Goal: Transaction & Acquisition: Purchase product/service

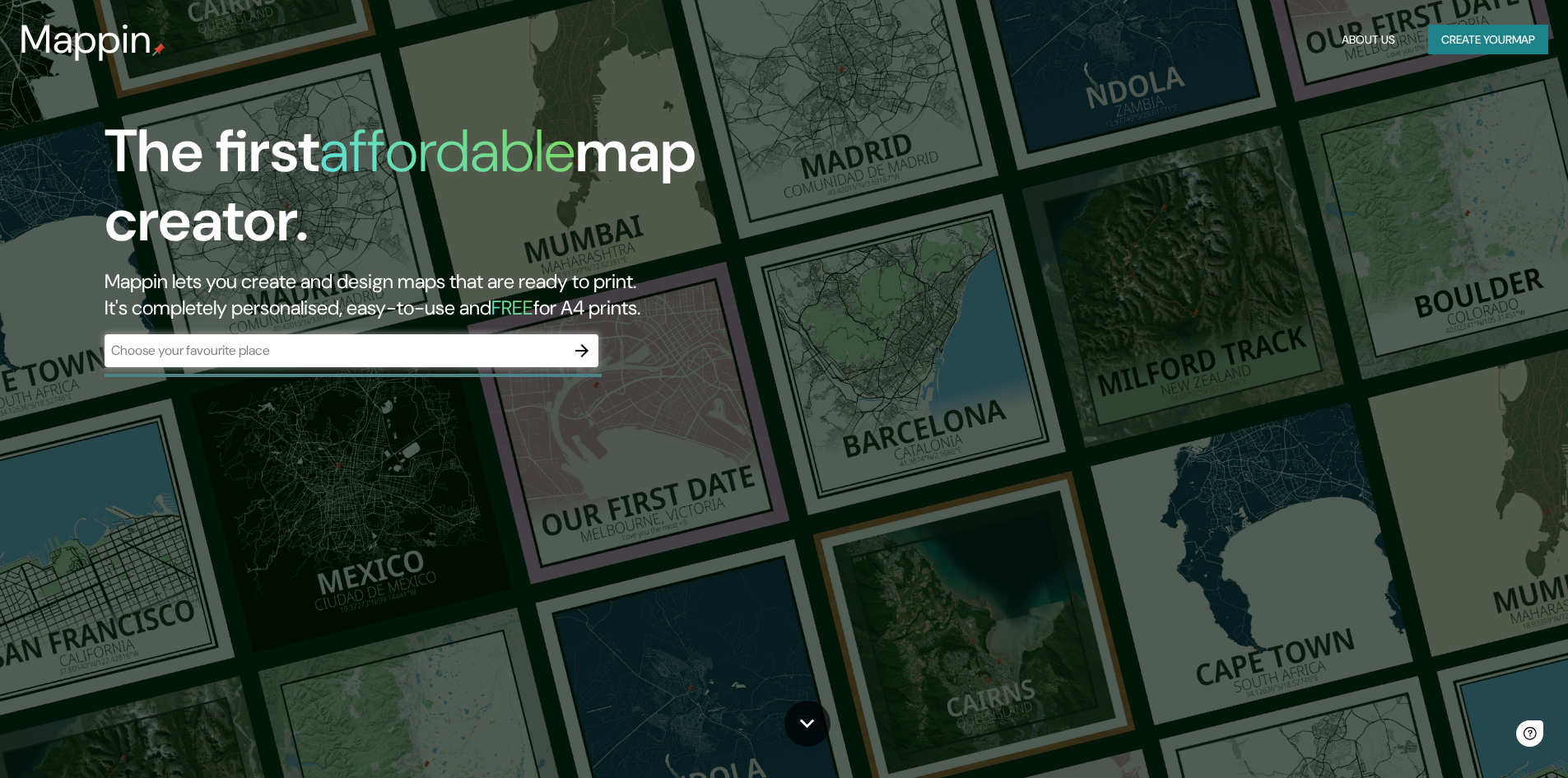
click at [368, 364] on div "​" at bounding box center [352, 351] width 494 height 33
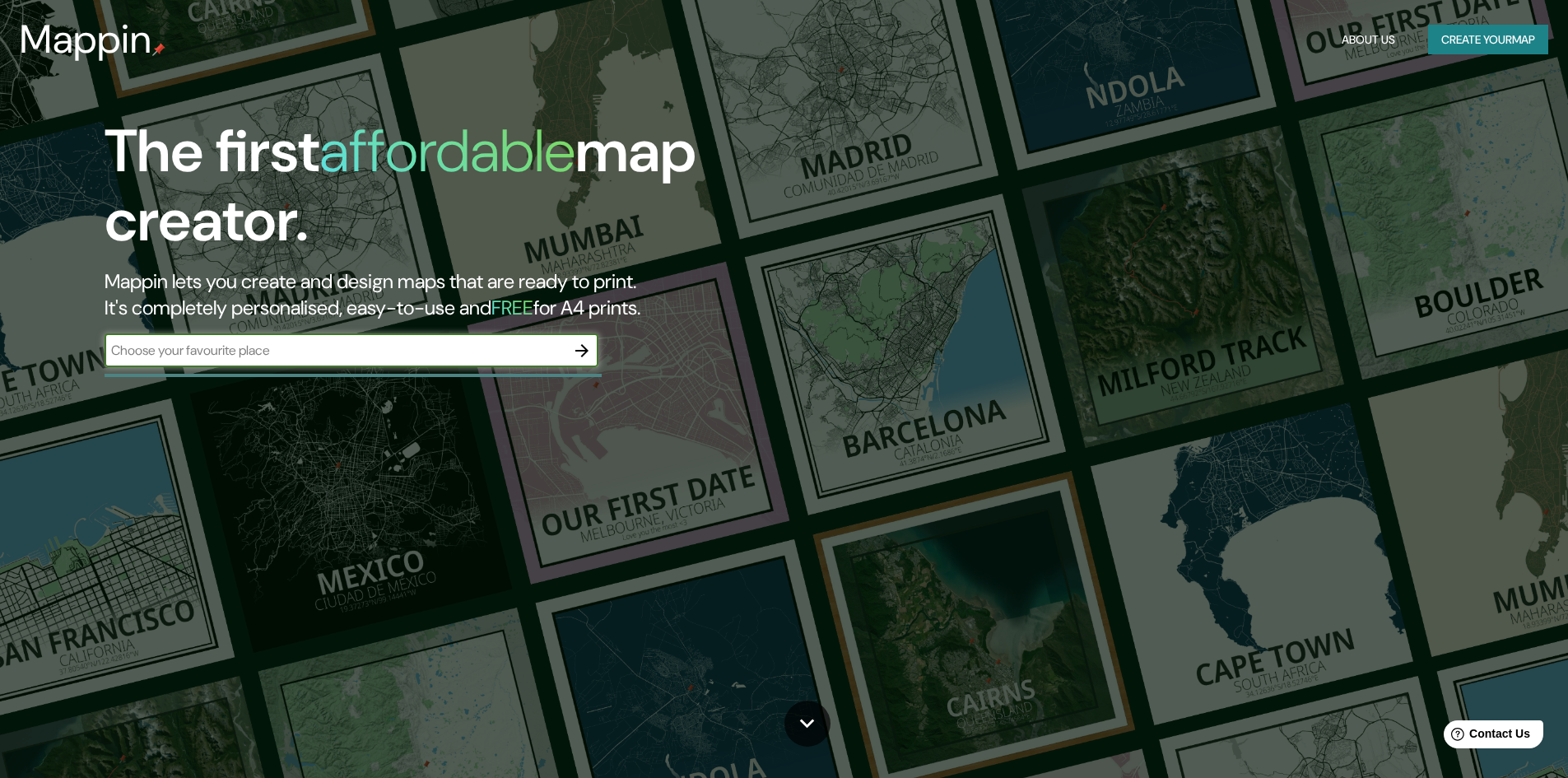
click at [368, 364] on div "​" at bounding box center [352, 351] width 494 height 33
click at [563, 371] on div "The first affordable map creator. Mappin lets you create and design maps that a…" at bounding box center [497, 250] width 941 height 267
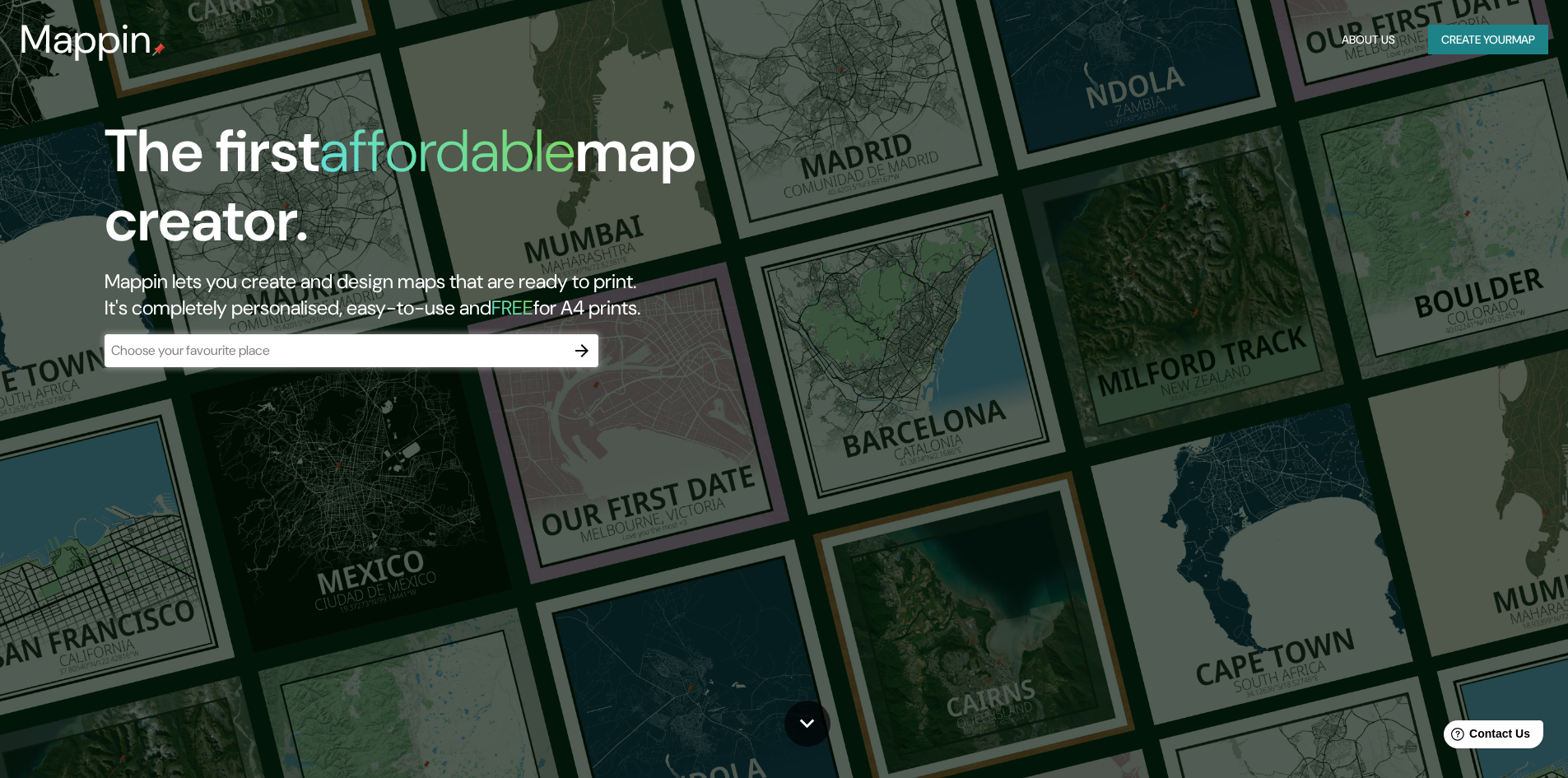
click at [584, 362] on button "button" at bounding box center [582, 351] width 33 height 33
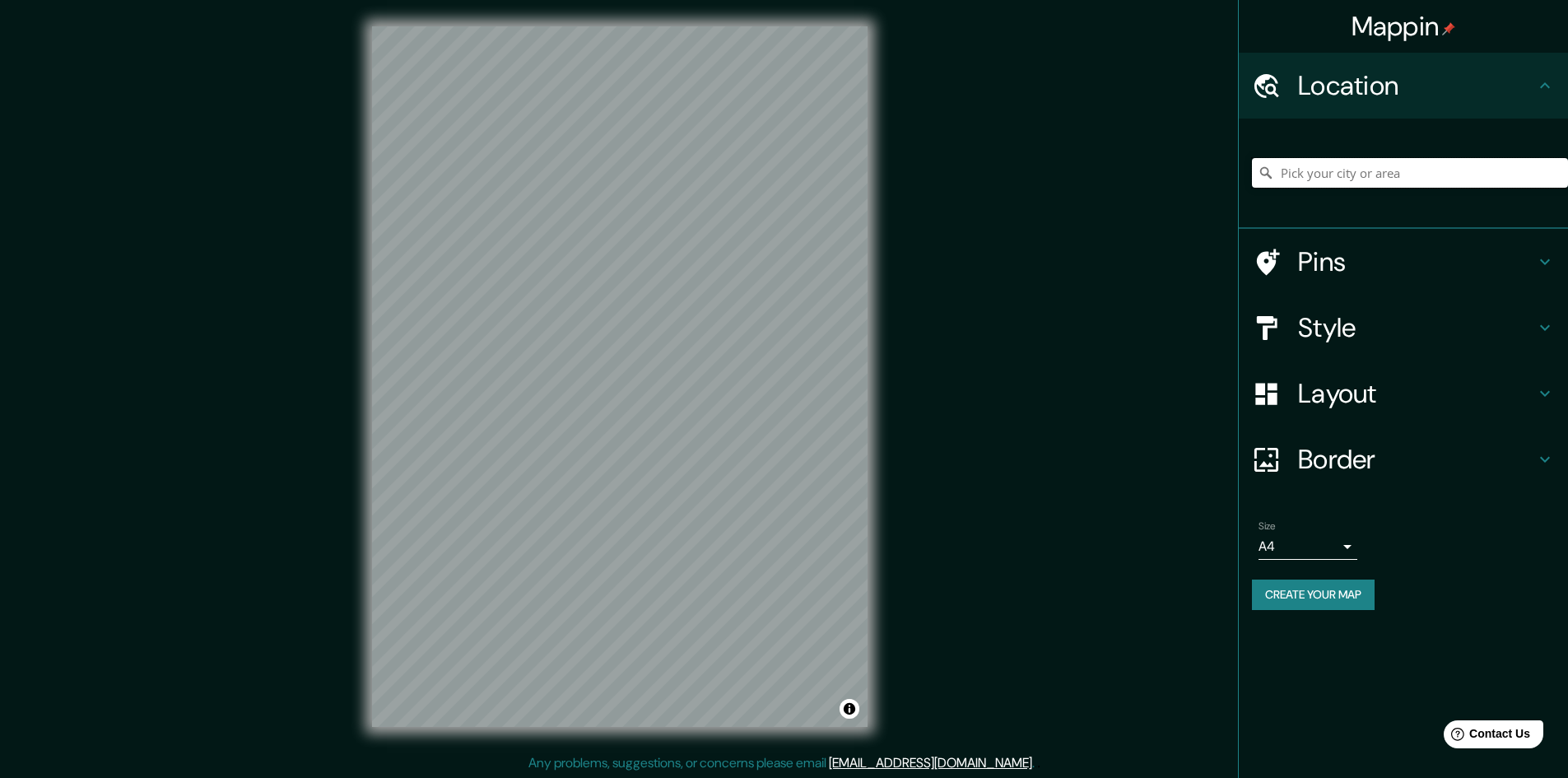
click at [1374, 173] on input "Pick your city or area" at bounding box center [1410, 172] width 317 height 29
click at [1427, 83] on h4 "Location" at bounding box center [1417, 86] width 237 height 33
click at [1324, 171] on input "Pick your city or area" at bounding box center [1410, 172] width 317 height 29
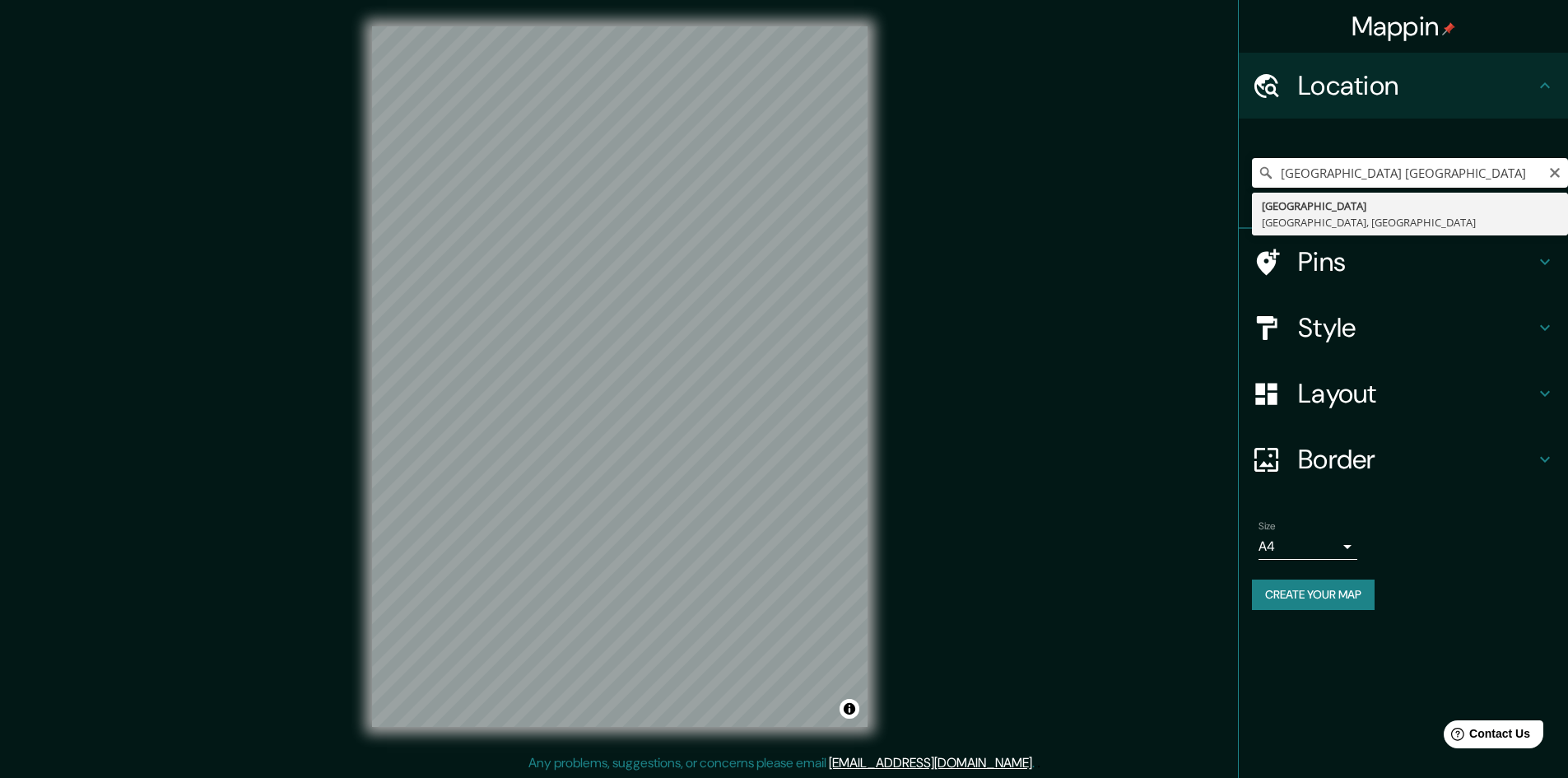
type input "[GEOGRAPHIC_DATA], [GEOGRAPHIC_DATA], [GEOGRAPHIC_DATA]"
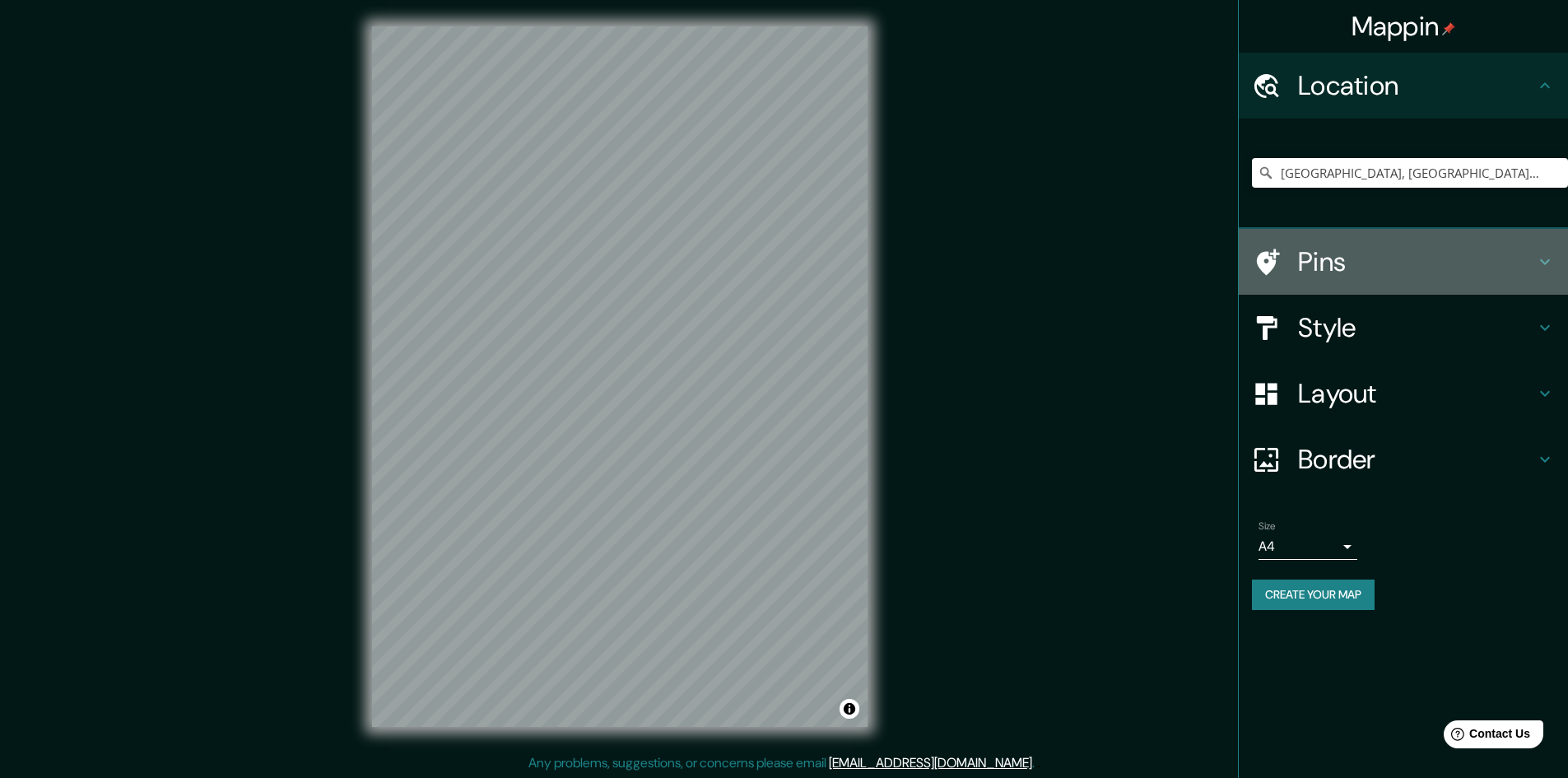
click at [1423, 275] on h4 "Pins" at bounding box center [1417, 262] width 237 height 33
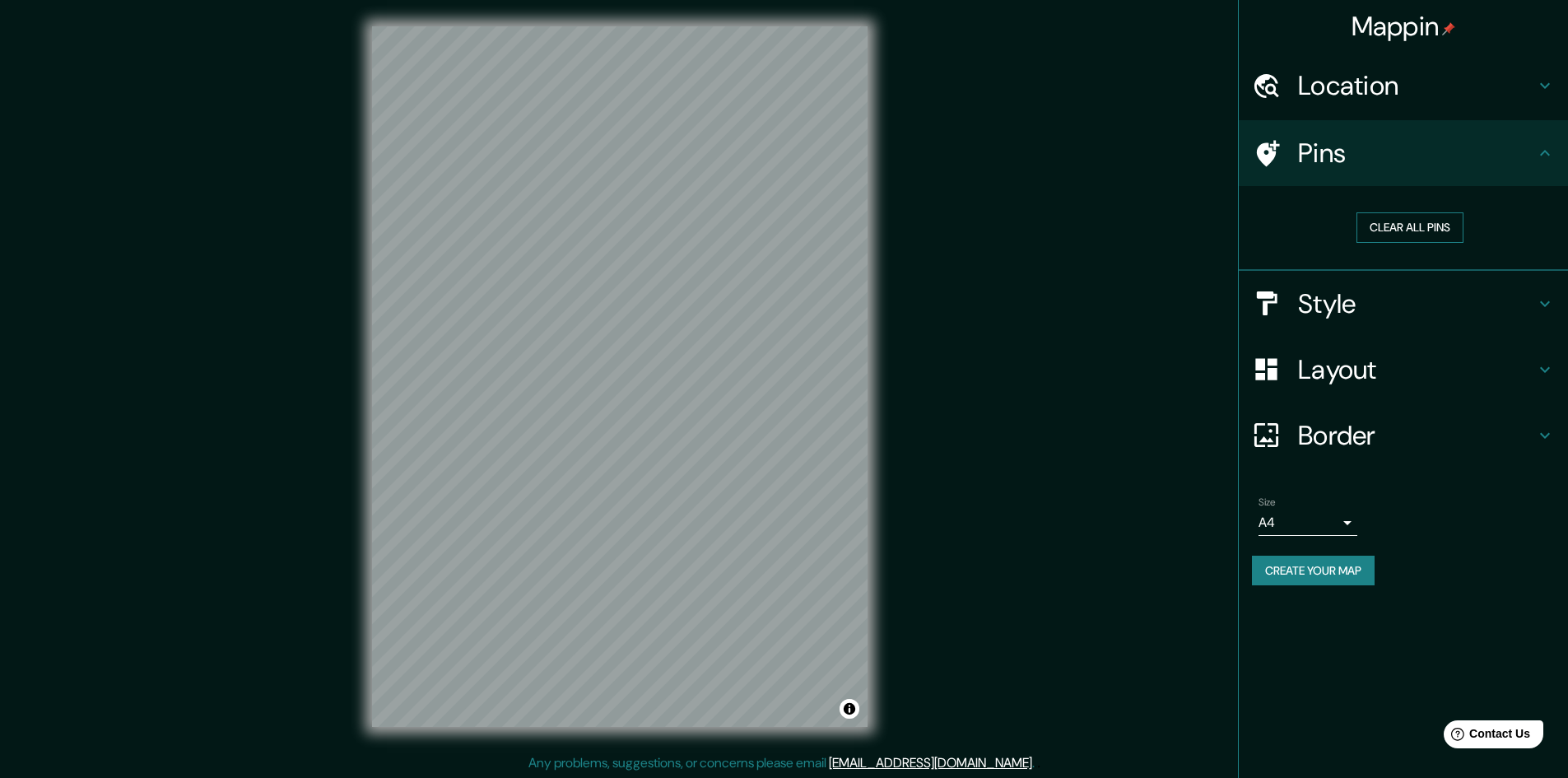
click at [1390, 224] on button "Clear all pins" at bounding box center [1409, 227] width 107 height 30
click at [1403, 219] on button "Clear all pins" at bounding box center [1409, 227] width 107 height 30
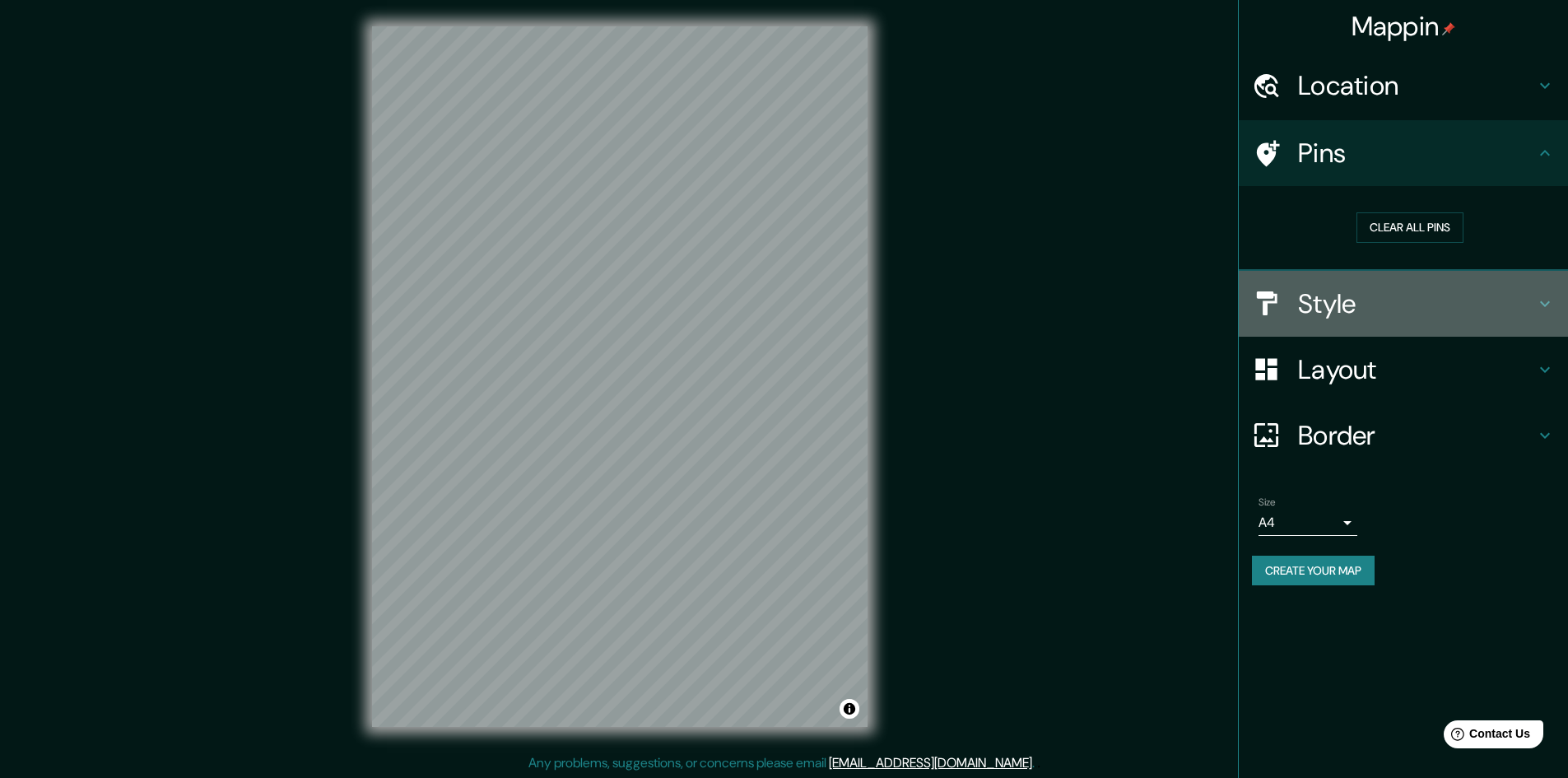
click at [1310, 306] on h4 "Style" at bounding box center [1417, 304] width 237 height 33
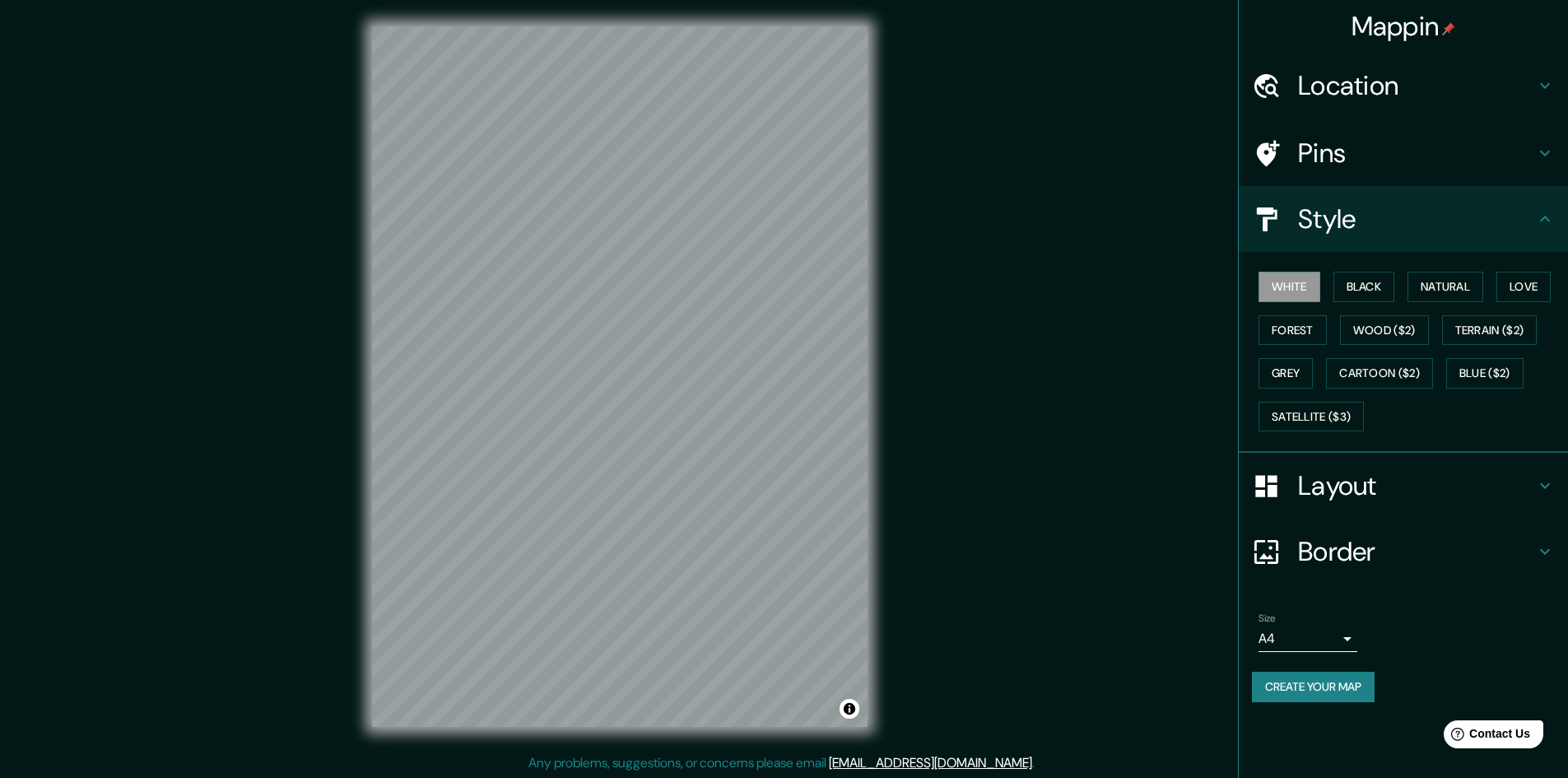
click at [1384, 350] on div "White Black Natural Love Forest Wood ($2) Terrain ($2) Grey Cartoon ($2) Blue (…" at bounding box center [1410, 352] width 317 height 172
click at [1398, 326] on button "Wood ($2)" at bounding box center [1385, 330] width 89 height 30
click at [1368, 286] on button "Black" at bounding box center [1364, 286] width 62 height 30
click at [1451, 285] on button "Natural" at bounding box center [1446, 286] width 75 height 30
click at [1516, 284] on button "Love" at bounding box center [1523, 286] width 54 height 30
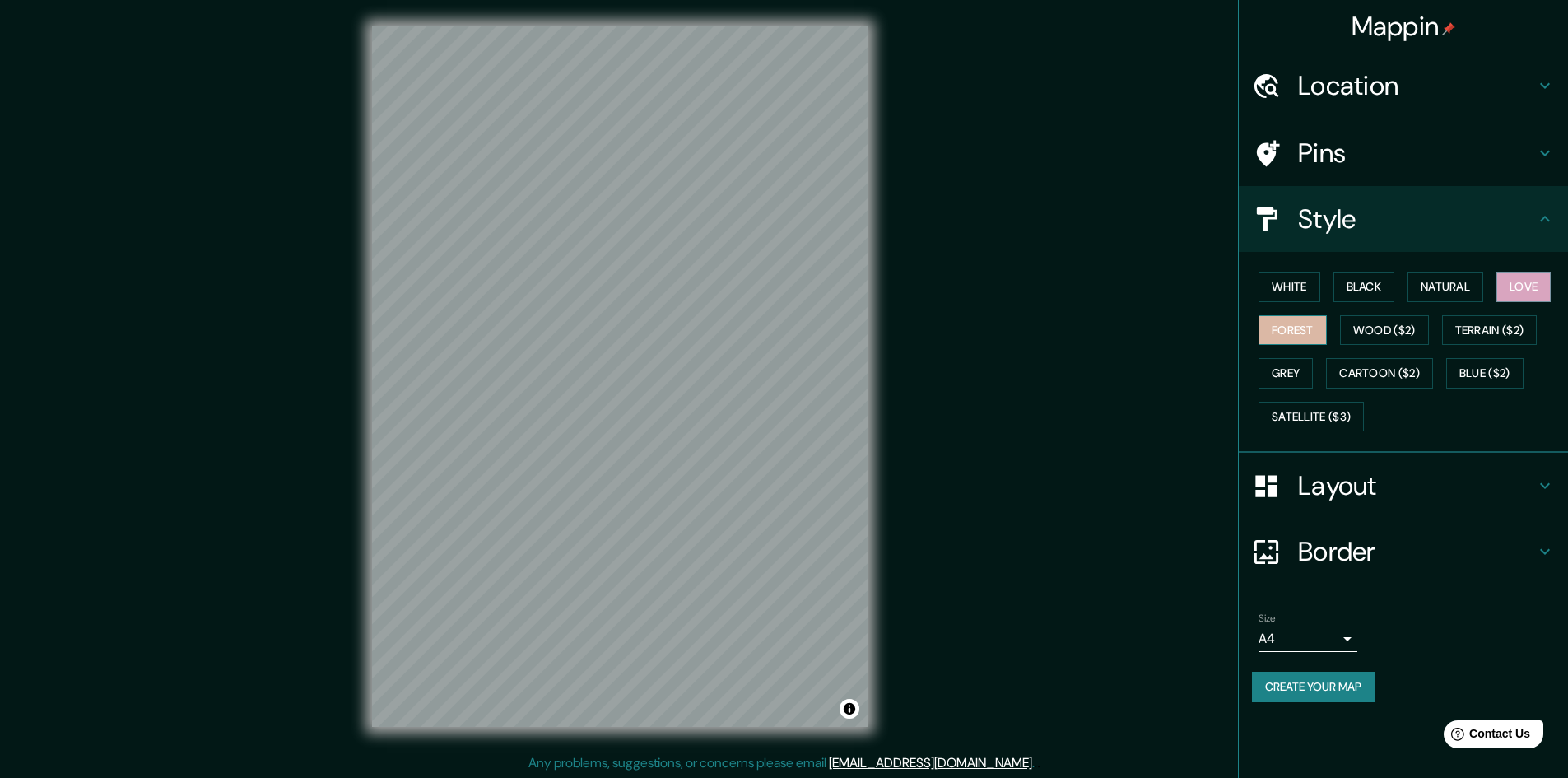
click at [1299, 337] on button "Forest" at bounding box center [1293, 330] width 69 height 30
click at [1333, 432] on div "White Black Natural Love Forest Wood ($2) Terrain ($2) Grey Cartoon ($2) Blue (…" at bounding box center [1410, 352] width 317 height 172
drag, startPoint x: 1336, startPoint y: 422, endPoint x: 1377, endPoint y: 395, distance: 49.1
click at [1377, 395] on div "White Black Natural Love Forest Wood ($2) Terrain ($2) Grey Cartoon ($2) Blue (…" at bounding box center [1410, 352] width 317 height 172
click at [1402, 381] on button "Cartoon ($2)" at bounding box center [1379, 372] width 107 height 30
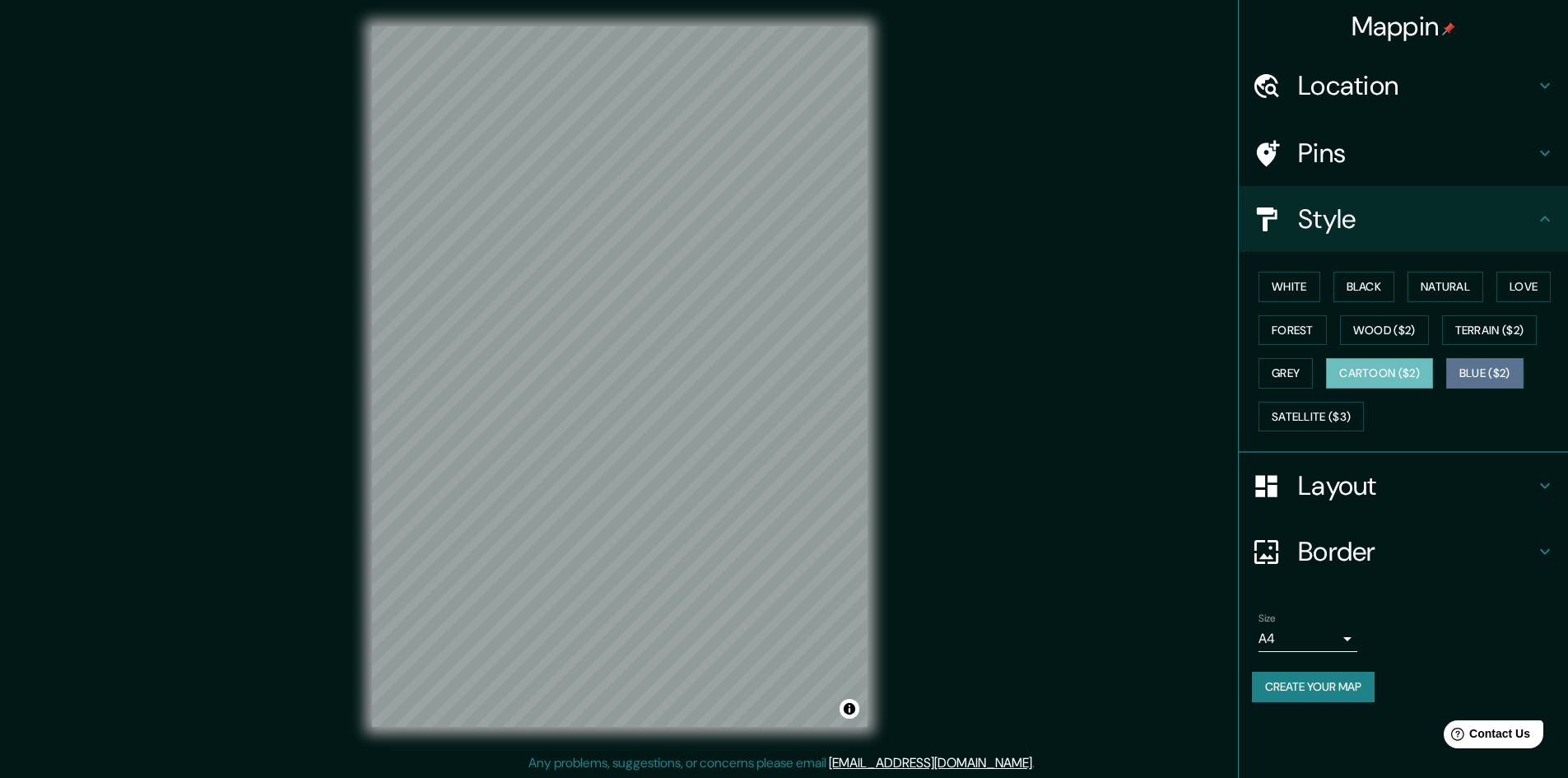
click at [1479, 371] on button "Blue ($2)" at bounding box center [1485, 372] width 77 height 30
click at [1358, 363] on button "Cartoon ($2)" at bounding box center [1379, 372] width 107 height 30
click at [1288, 402] on button "Satellite ($3)" at bounding box center [1311, 416] width 106 height 30
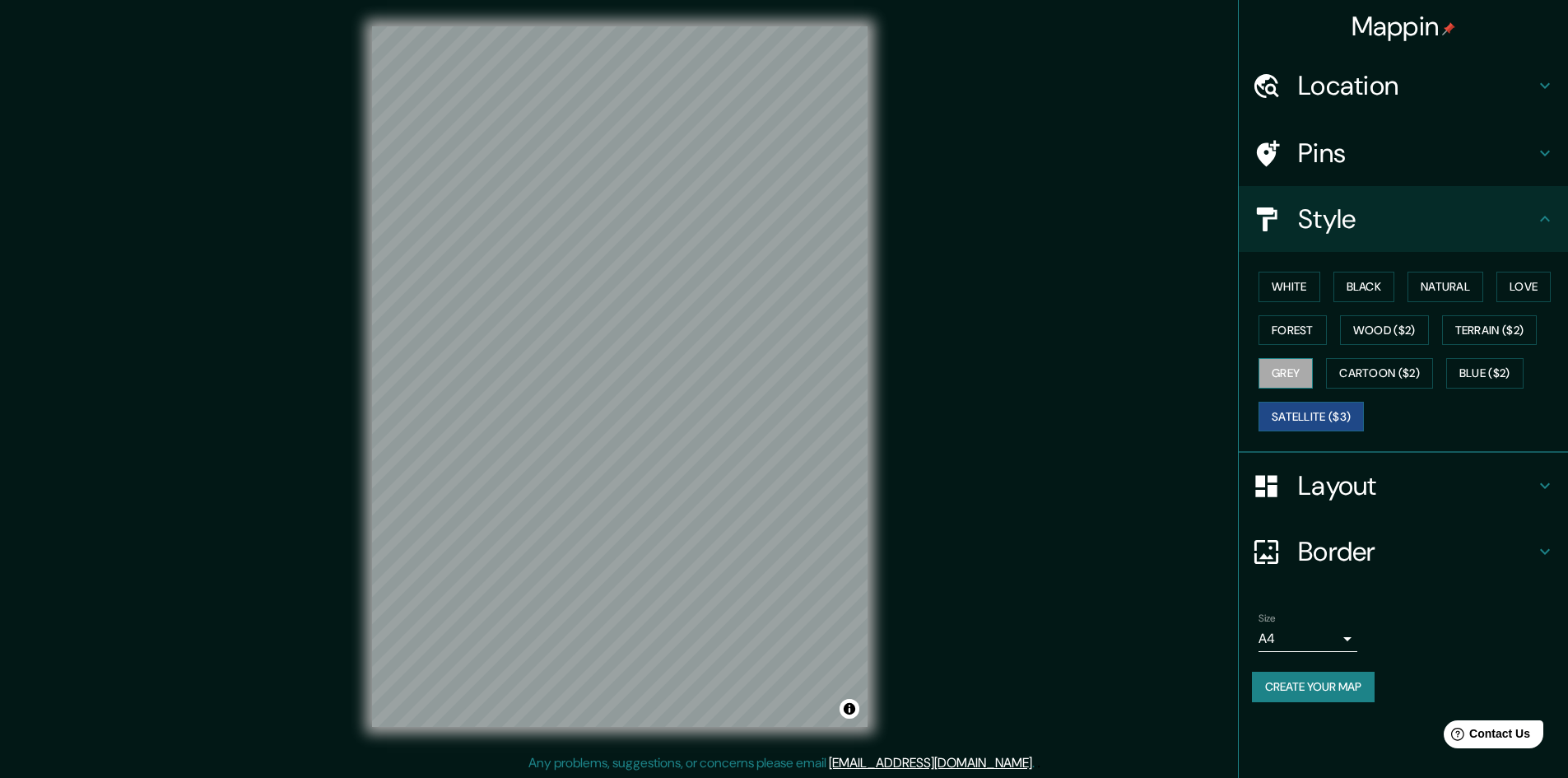
click at [1283, 377] on button "Grey" at bounding box center [1285, 372] width 54 height 30
click at [1266, 342] on button "Forest" at bounding box center [1293, 330] width 69 height 30
click at [1367, 325] on button "Wood ($2)" at bounding box center [1385, 330] width 89 height 30
